Goal: Use online tool/utility: Utilize a website feature to perform a specific function

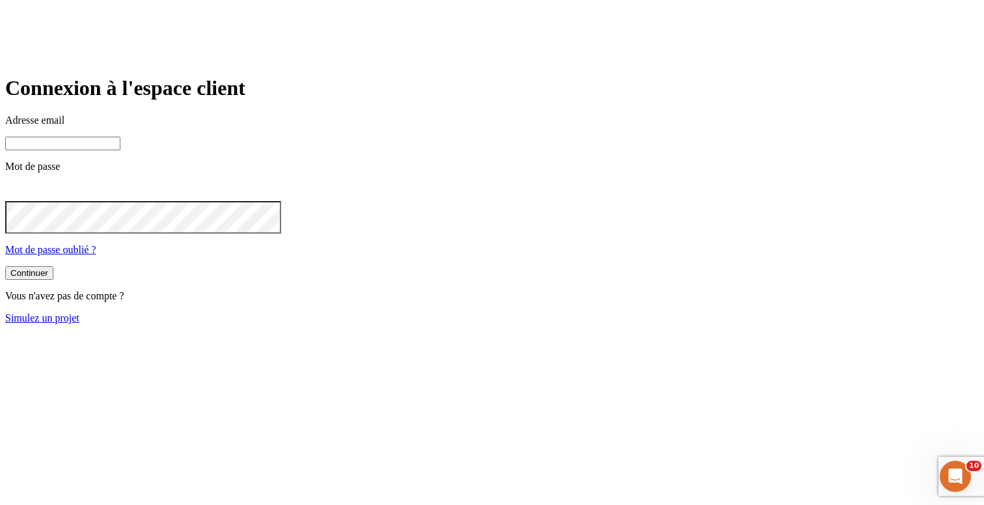
type input "[PERSON_NAME][DOMAIN_NAME][EMAIL_ADDRESS][DOMAIN_NAME]"
click at [79, 323] on link "Simulez un projet" at bounding box center [42, 317] width 74 height 11
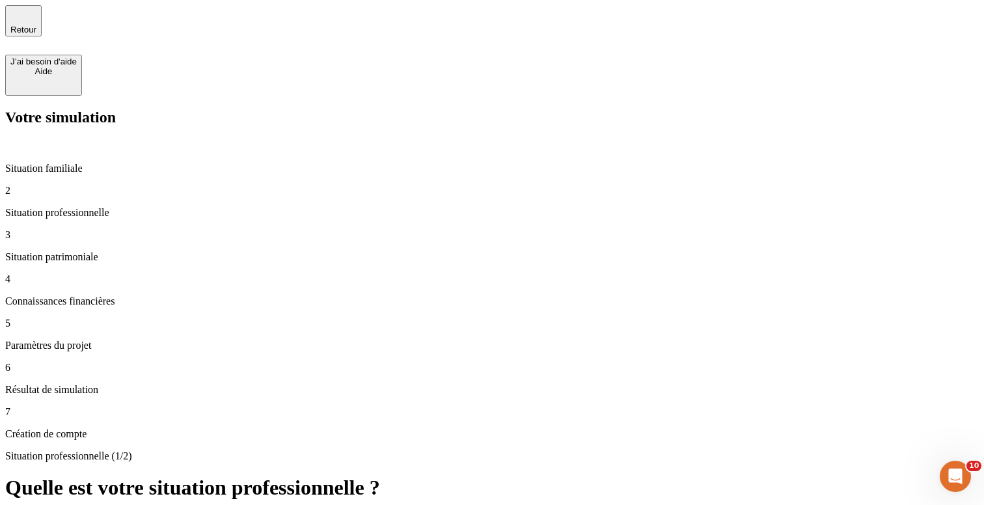
type input "70 000"
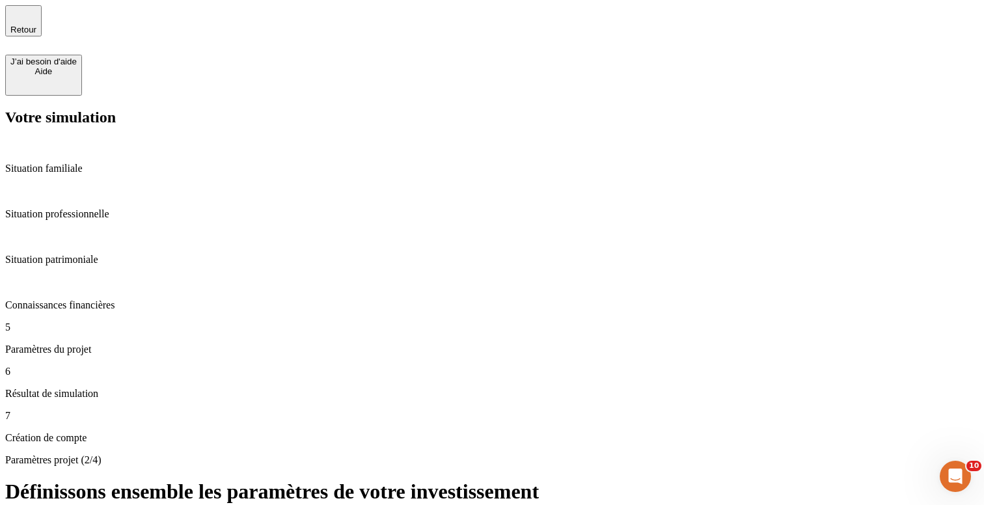
type input "49"
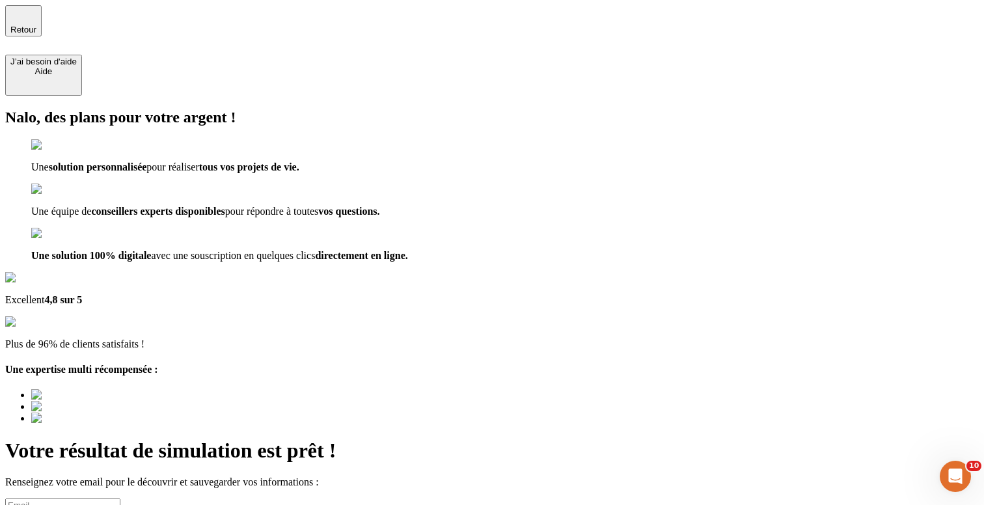
click at [120, 498] on input at bounding box center [62, 505] width 115 height 14
type input "test@nalo.fr"
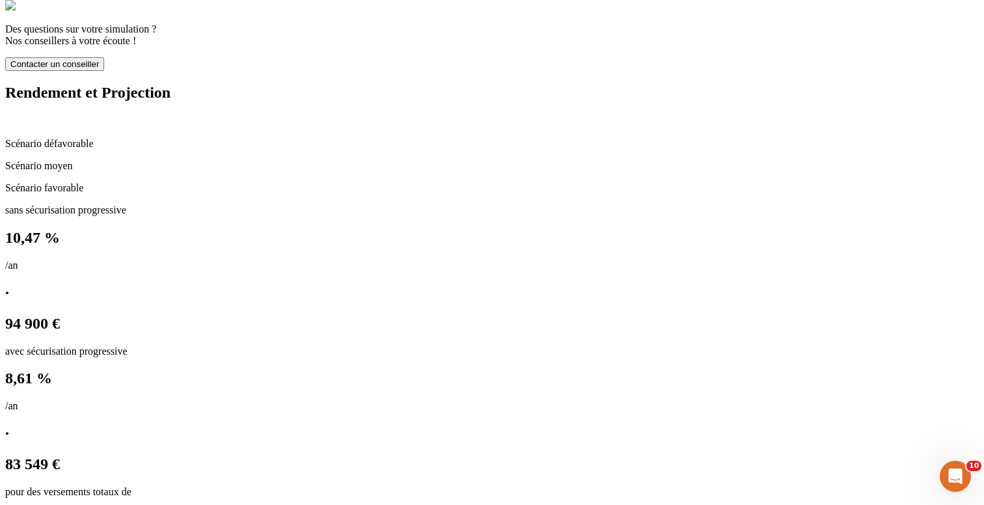
scroll to position [797, 0]
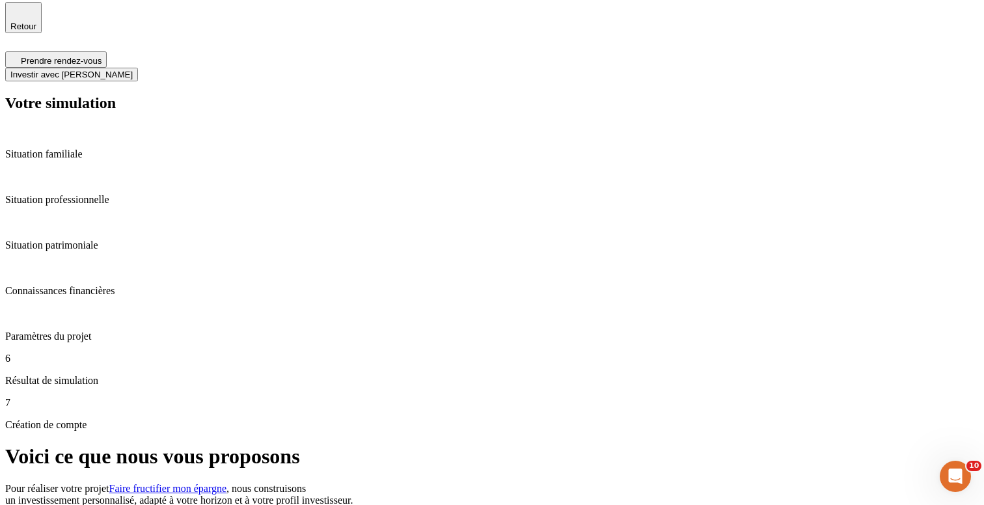
scroll to position [0, 0]
